Goal: Check status: Check status

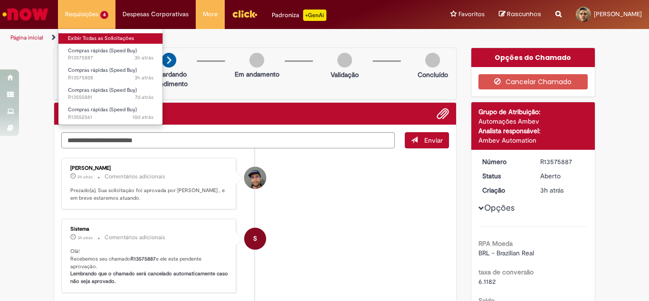
click at [94, 38] on link "Exibir Todas as Solicitações" at bounding box center [110, 38] width 105 height 10
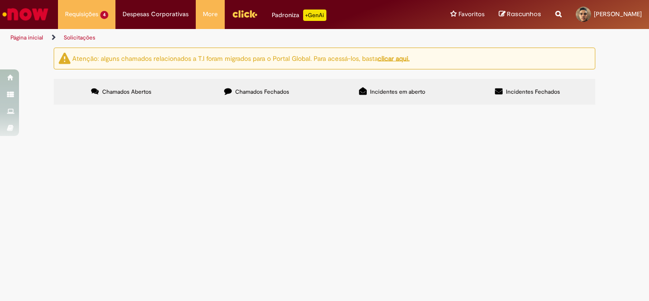
click at [0, 0] on section "Itens solicitados Exportar como PDF Exportar como Excel Exportar como CSV Itens…" at bounding box center [0, 0] width 0 height 0
click at [0, 0] on td "Compras rápidas (Speed Buy)" at bounding box center [0, 0] width 0 height 0
click at [0, 0] on span "Solicitação de compra para material de tubulação pvc para adequação e dreno dos…" at bounding box center [0, 0] width 0 height 0
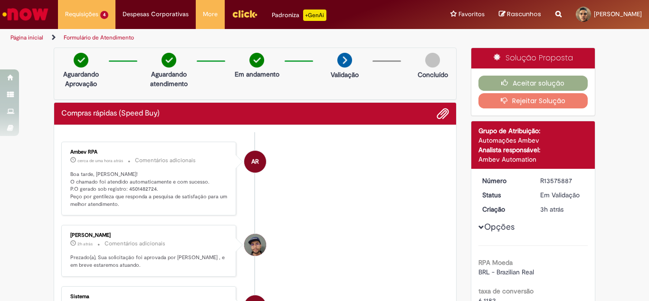
scroll to position [32, 0]
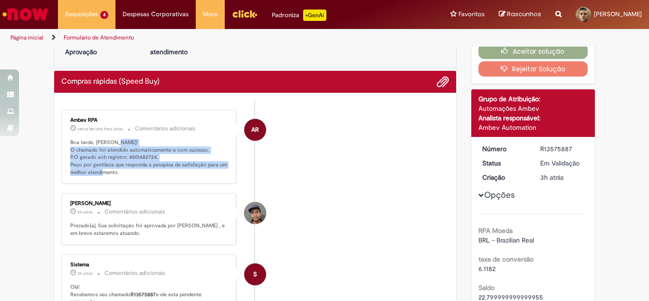
drag, startPoint x: 67, startPoint y: 151, endPoint x: 147, endPoint y: 180, distance: 85.0
click at [147, 176] on p "Boa tarde, [PERSON_NAME]! O chamado foi atendido automaticamente e com sucesso.…" at bounding box center [149, 158] width 158 height 38
copy p "O chamado foi atendido automaticamente e com sucesso. P.O gerado sob registro: …"
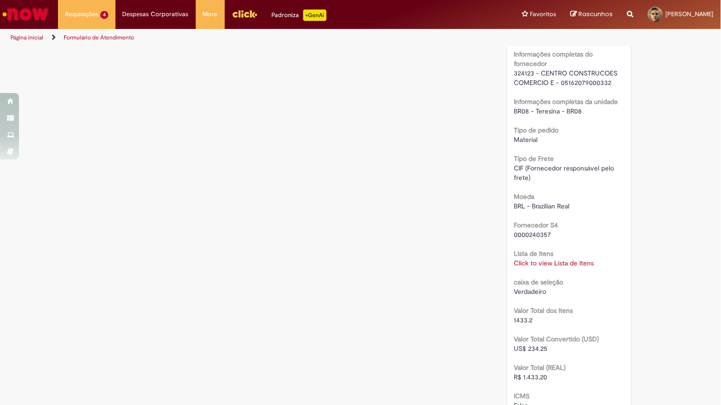
scroll to position [767, 0]
drag, startPoint x: 547, startPoint y: 385, endPoint x: 496, endPoint y: 386, distance: 50.4
click at [500, 300] on div "Solução Proposta Aceitar solução Rejeitar Solução Detalhes do tíquete Grupo de …" at bounding box center [569, 45] width 139 height 1531
copy span "R$ 1.433,20"
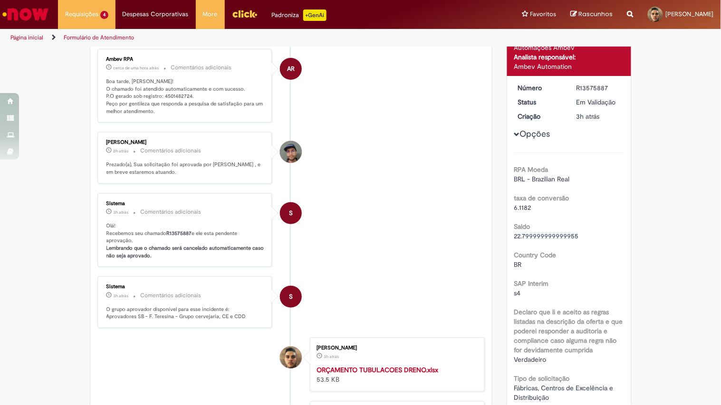
scroll to position [0, 0]
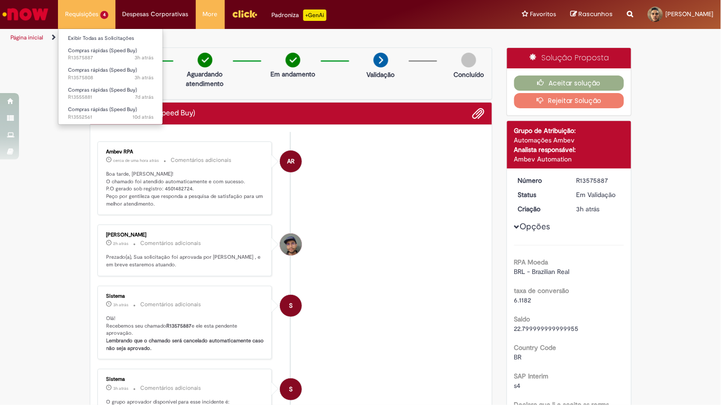
click at [95, 10] on li "Requisições 4 Exibir Todas as Solicitações Compras rápidas (Speed Buy) 3h atrás…" at bounding box center [87, 14] width 58 height 29
click at [107, 73] on span "Compras rápidas (Speed Buy)" at bounding box center [102, 70] width 69 height 7
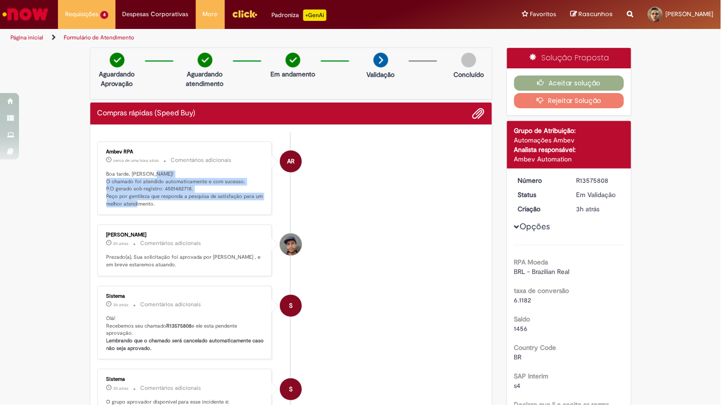
drag, startPoint x: 103, startPoint y: 179, endPoint x: 177, endPoint y: 203, distance: 77.9
click at [177, 203] on p "Boa tarde, [PERSON_NAME]! O chamado foi atendido automaticamente e com sucesso.…" at bounding box center [185, 190] width 158 height 38
copy p "O chamado foi atendido automaticamente e com sucesso. P.O gerado sob registro: …"
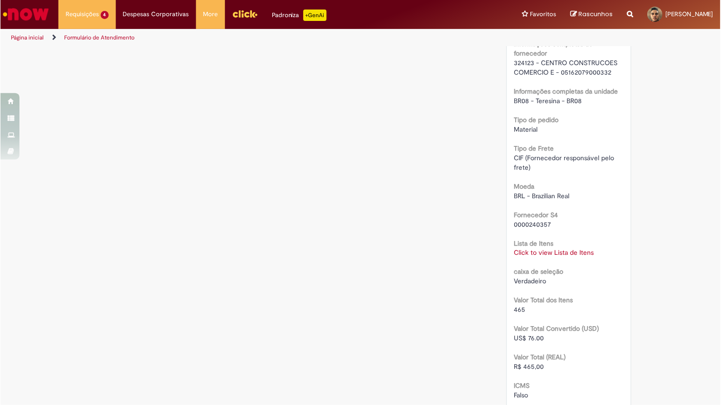
scroll to position [760, 0]
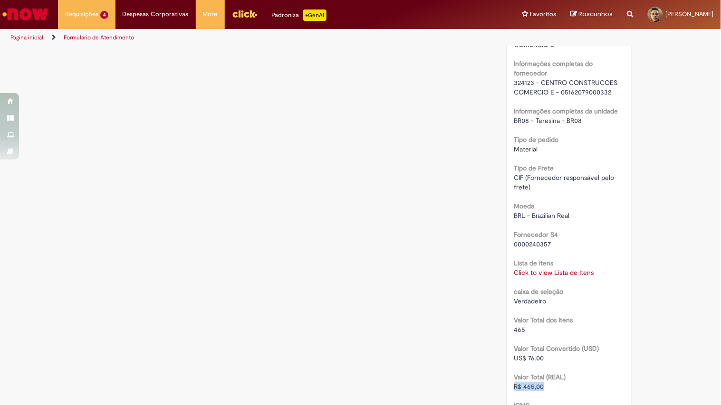
drag, startPoint x: 542, startPoint y: 393, endPoint x: 504, endPoint y: 394, distance: 38.5
click at [507, 300] on div "Número R13575808 Status Em [GEOGRAPHIC_DATA] Criação 3h atrás 3 horas atrás Opç…" at bounding box center [569, 64] width 124 height 1311
copy span "R$ 465,00"
